Goal: Check status: Check status

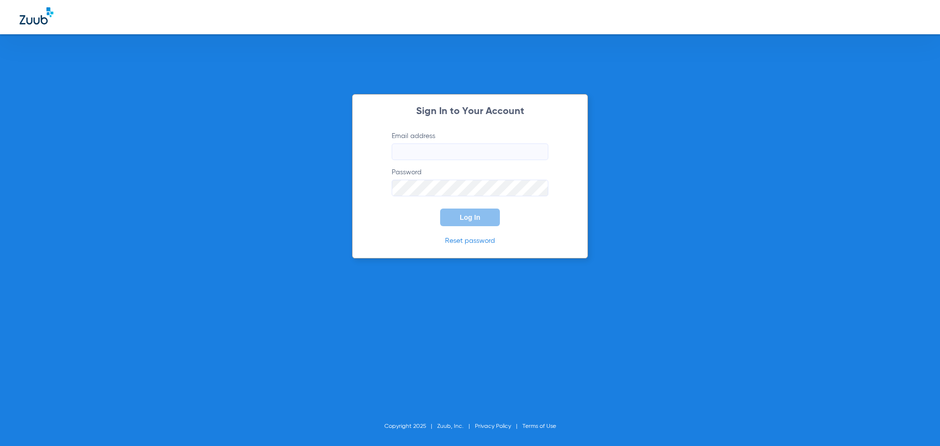
type input "[EMAIL_ADDRESS][DOMAIN_NAME]"
click at [486, 211] on button "Log In" at bounding box center [470, 218] width 60 height 18
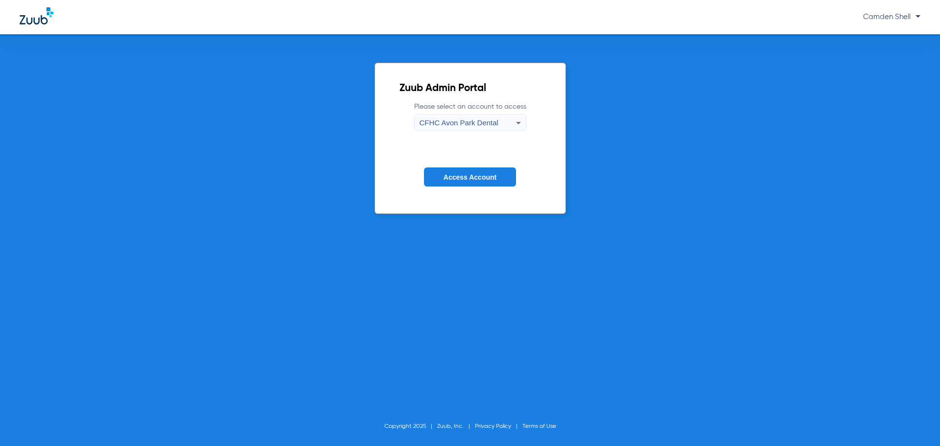
click at [464, 122] on span "CFHC Avon Park Dental" at bounding box center [459, 122] width 79 height 8
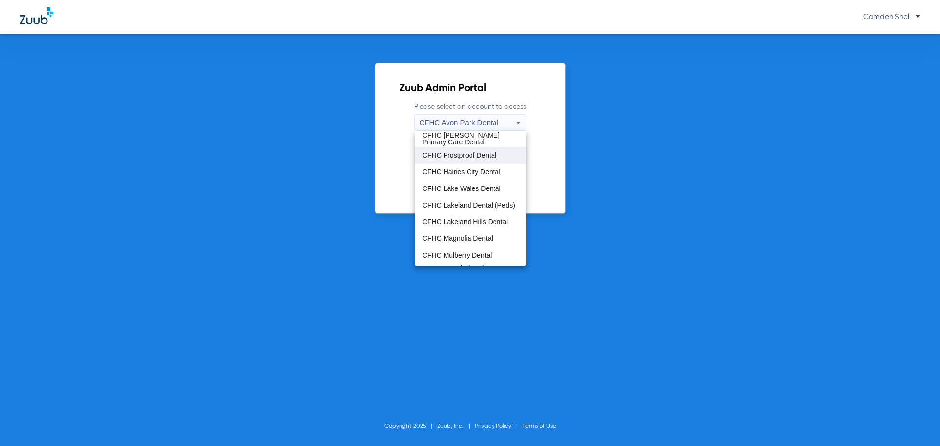
scroll to position [49, 0]
click at [468, 222] on span "CFHC Magnolia Dental" at bounding box center [458, 223] width 70 height 7
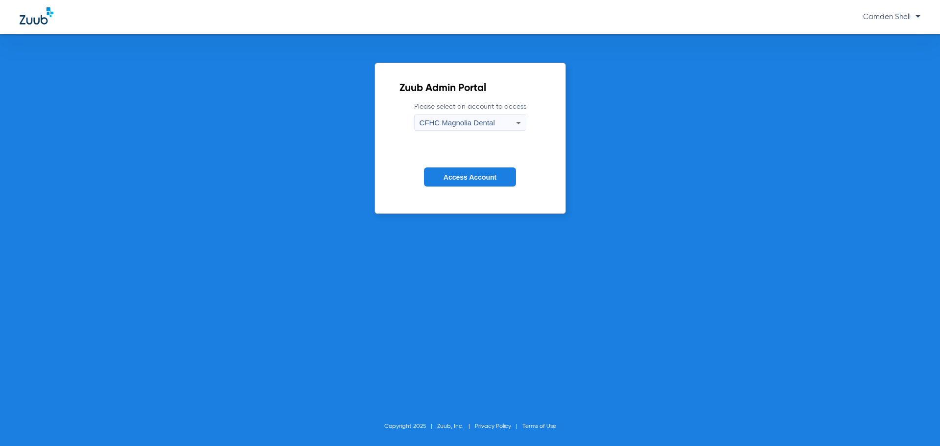
click at [480, 177] on span "Access Account" at bounding box center [470, 177] width 53 height 8
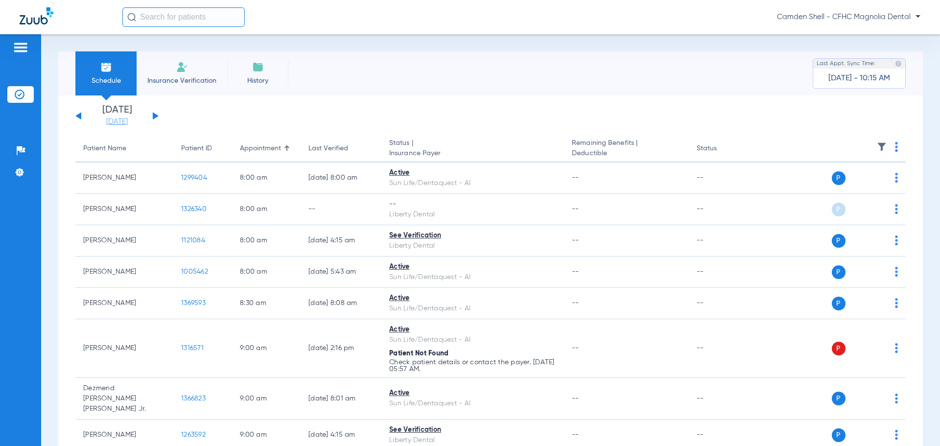
click at [120, 118] on link "[DATE]" at bounding box center [117, 122] width 59 height 10
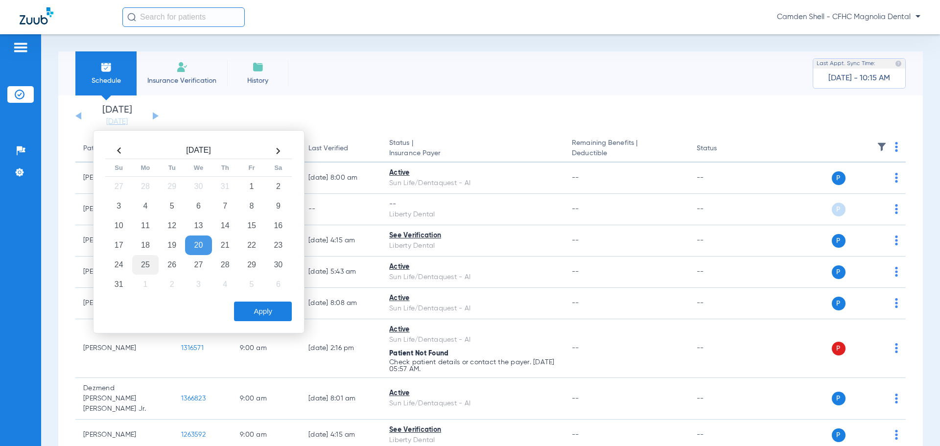
click at [146, 263] on td "25" at bounding box center [145, 265] width 26 height 20
click at [279, 309] on button "Apply" at bounding box center [263, 312] width 58 height 20
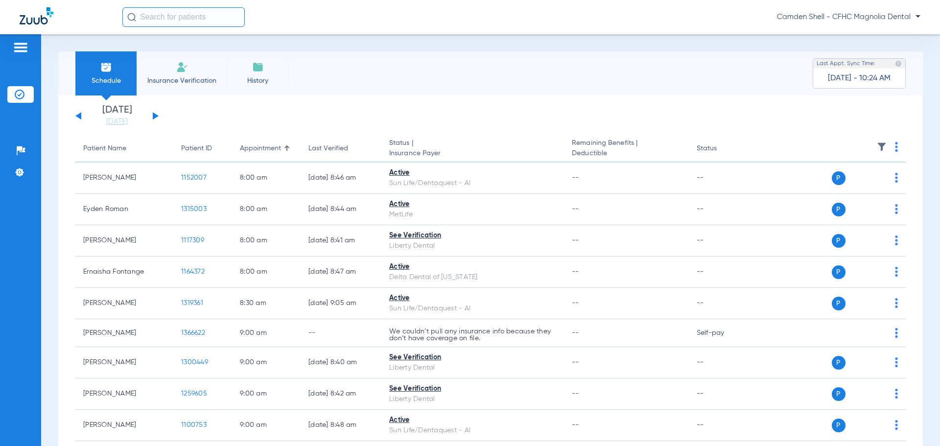
click at [186, 68] on img at bounding box center [182, 67] width 12 height 12
